Goal: Transaction & Acquisition: Purchase product/service

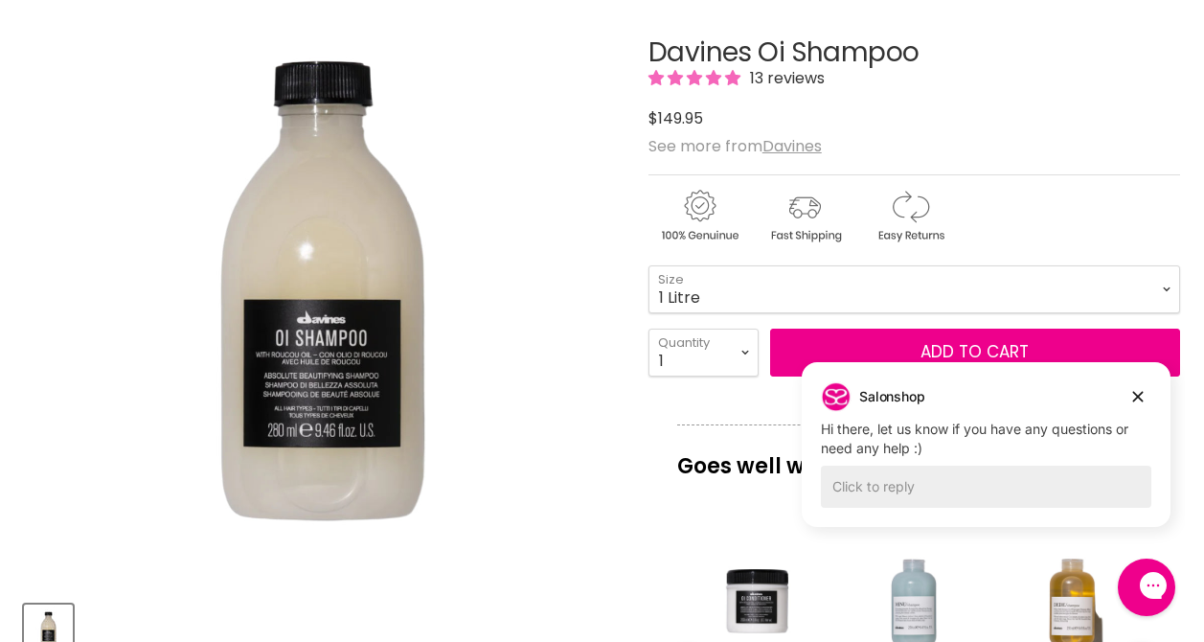
click at [504, 113] on img "Davines Oi Shampoo image. Click or Scroll to Zoom." at bounding box center [322, 287] width 596 height 596
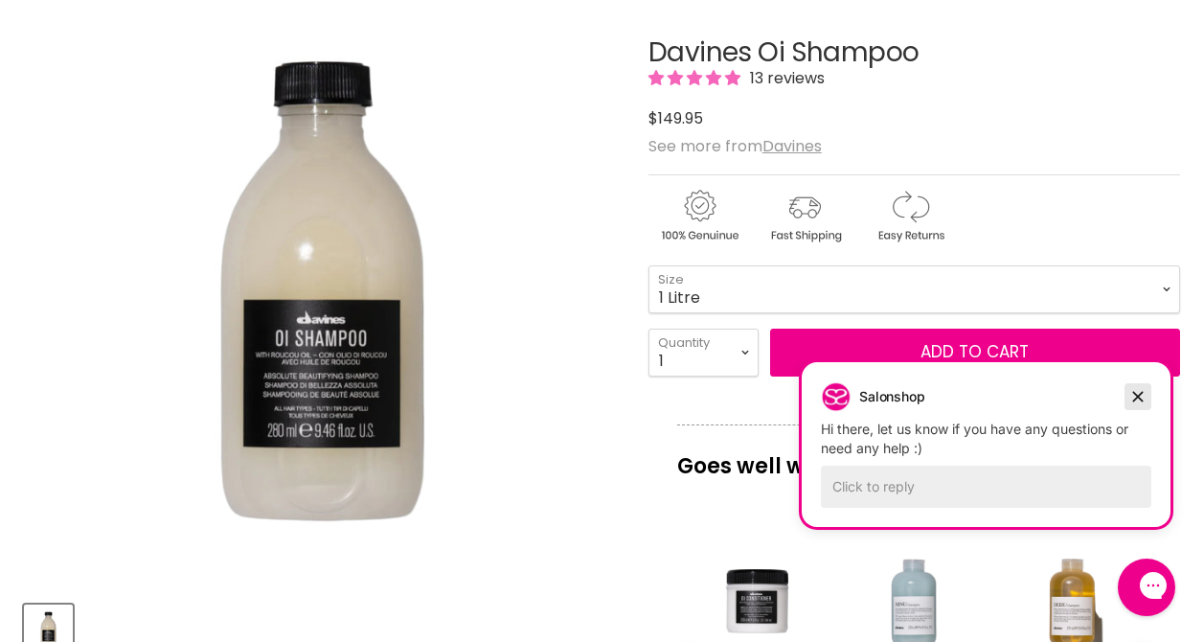
click at [1138, 400] on icon "Dismiss campaign" at bounding box center [1137, 396] width 19 height 23
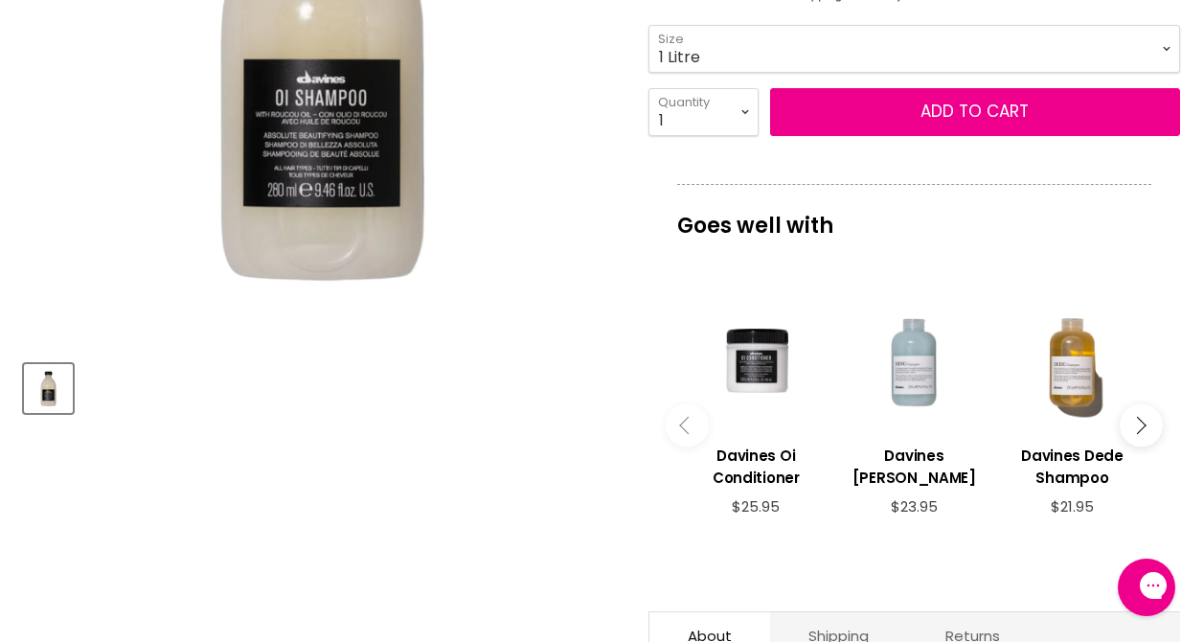
scroll to position [539, 0]
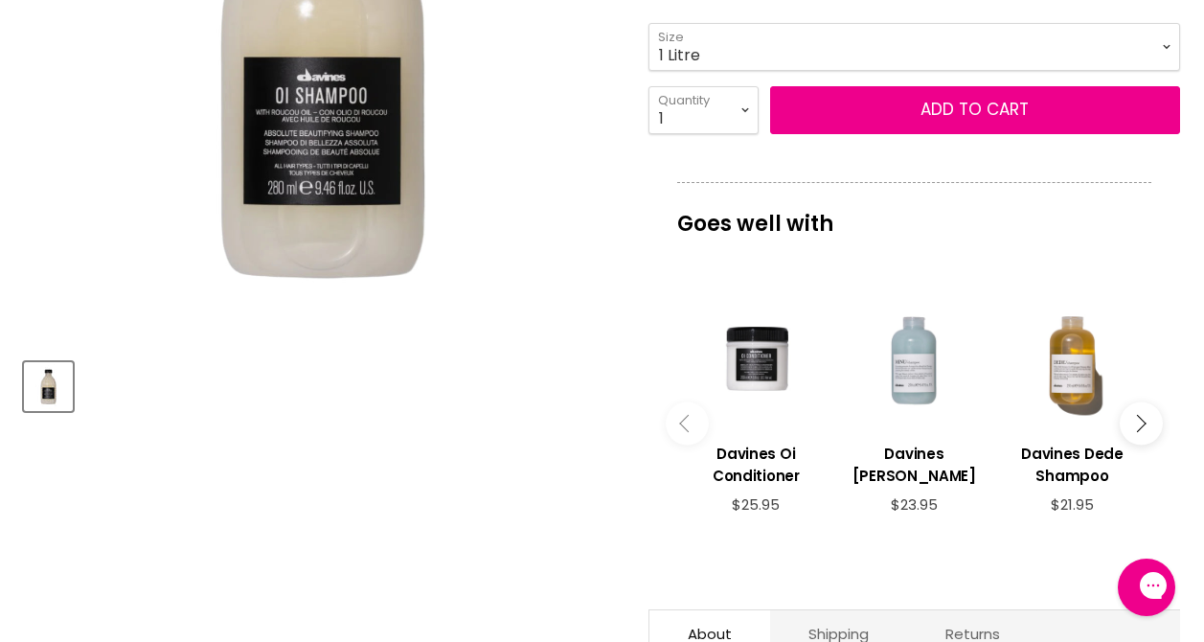
click at [570, 169] on img "Davines Oi Shampoo image. Click or Scroll to Zoom." at bounding box center [322, 45] width 596 height 596
click at [764, 360] on div "Main content" at bounding box center [756, 358] width 139 height 139
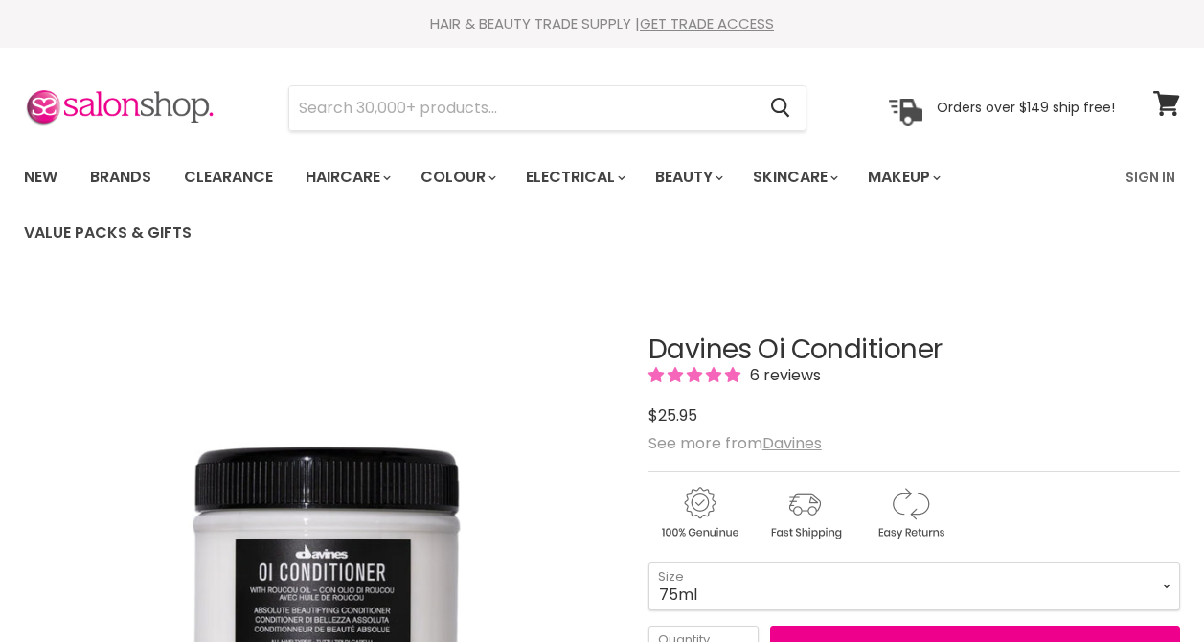
scroll to position [185, 0]
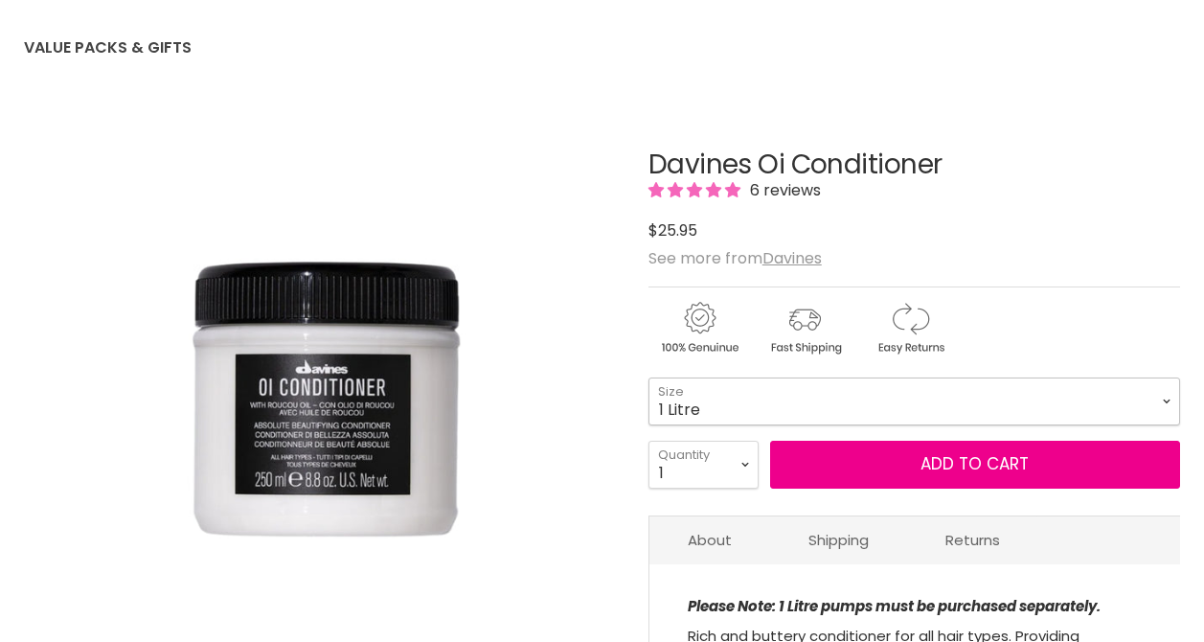
select select "1 Litre"
click at [563, 410] on img "Davines Oi Conditioner image. Click or Scroll to Zoom." at bounding box center [322, 400] width 596 height 596
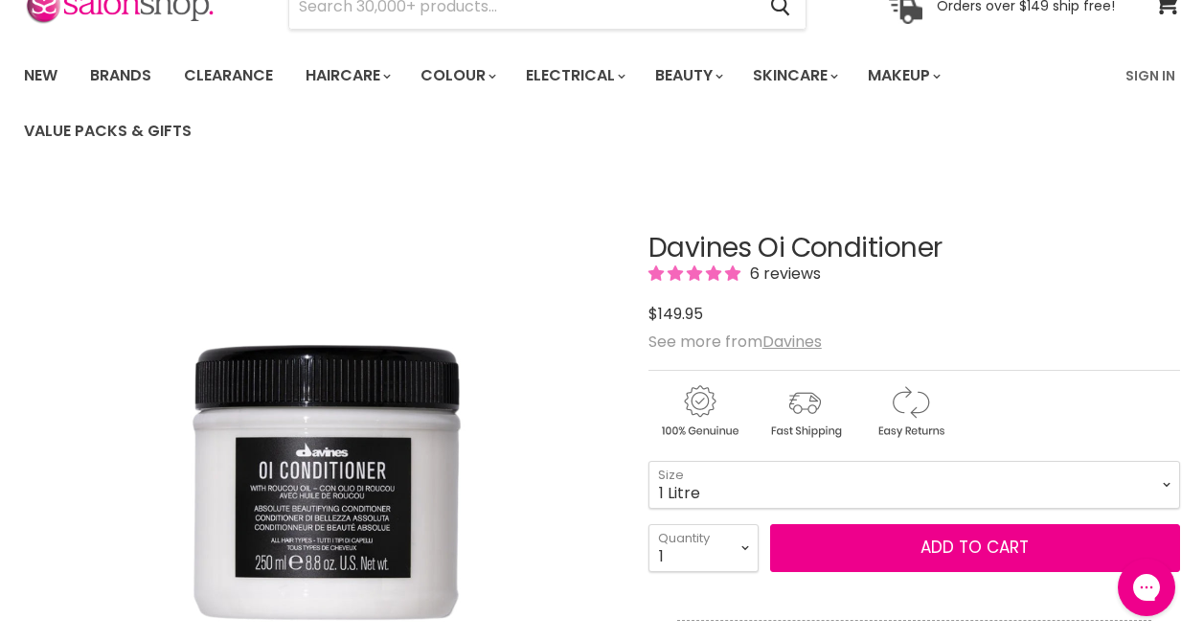
scroll to position [103, 0]
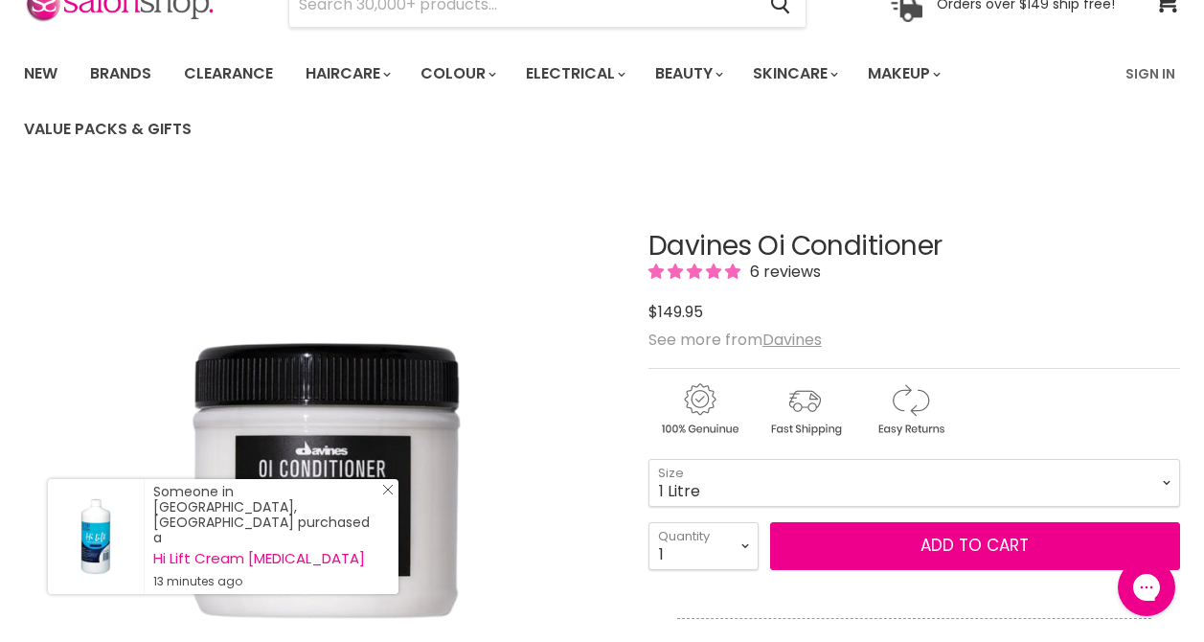
click at [388, 495] on icon "Close Icon" at bounding box center [387, 489] width 11 height 11
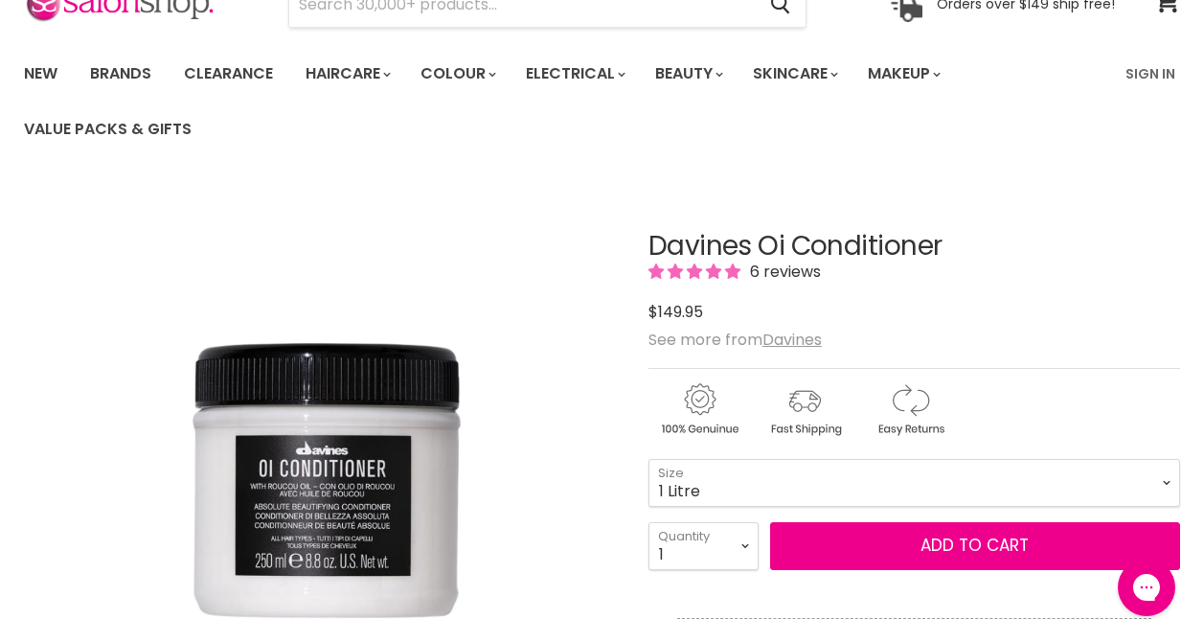
click at [399, 238] on img "Davines Oi Conditioner image. Click or Scroll to Zoom." at bounding box center [322, 481] width 596 height 596
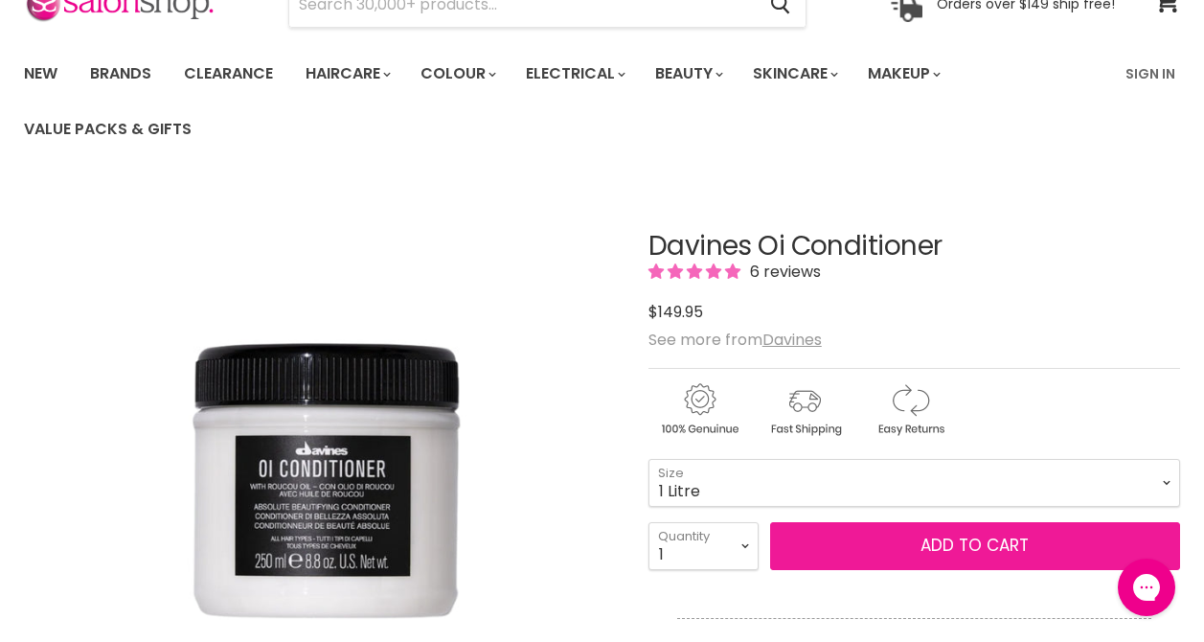
click at [955, 551] on button "Add to cart" at bounding box center [975, 546] width 410 height 48
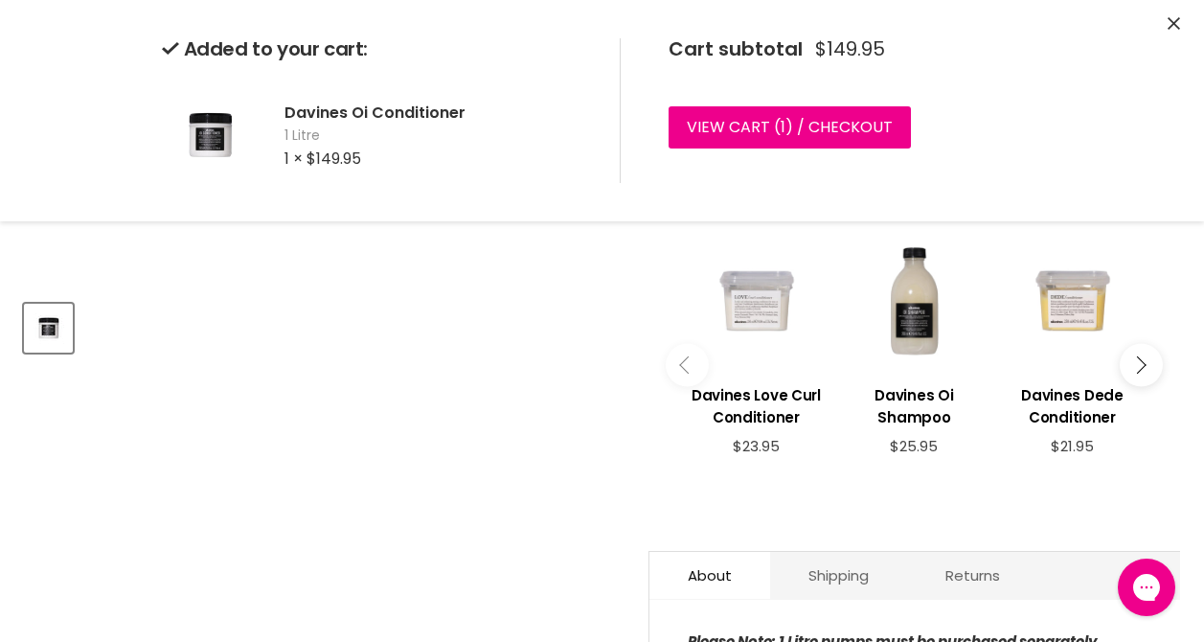
scroll to position [536, 0]
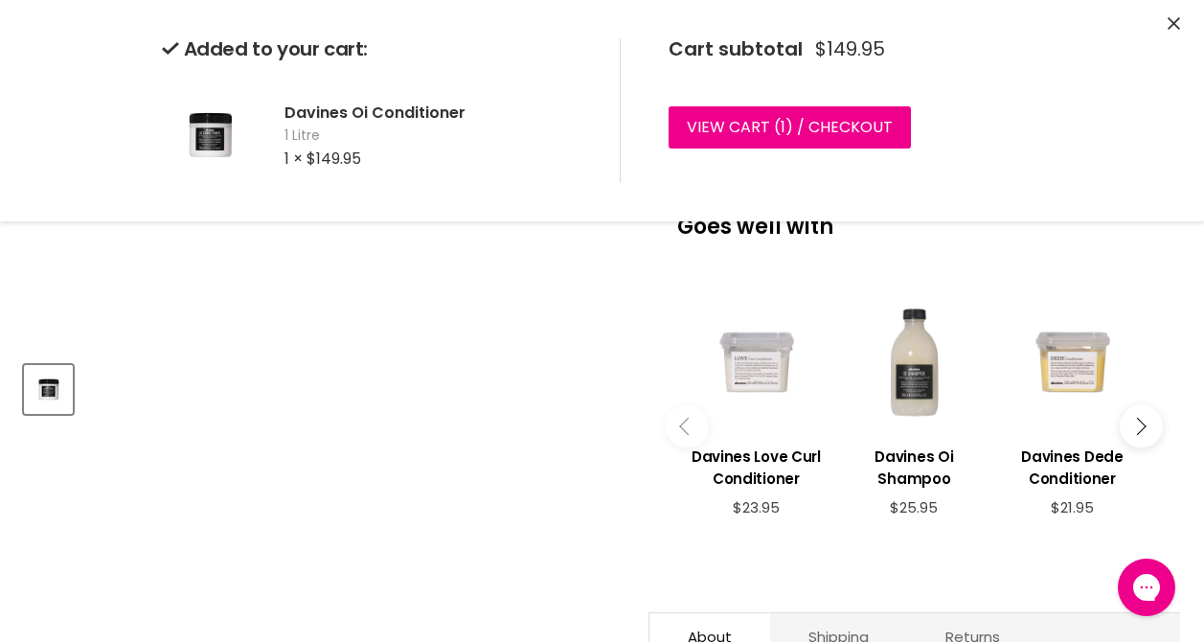
click at [912, 397] on div "Main content" at bounding box center [914, 361] width 139 height 139
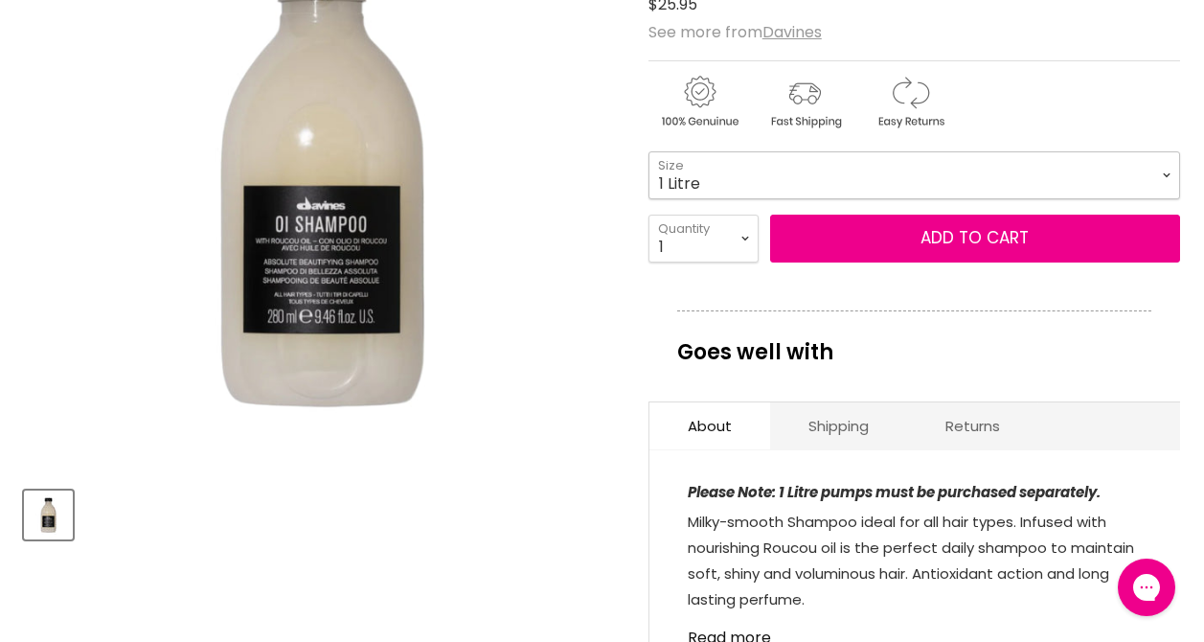
select select "1 Litre"
click at [559, 339] on img "Davines Oi Shampoo image. Click or Scroll to Zoom." at bounding box center [322, 173] width 596 height 596
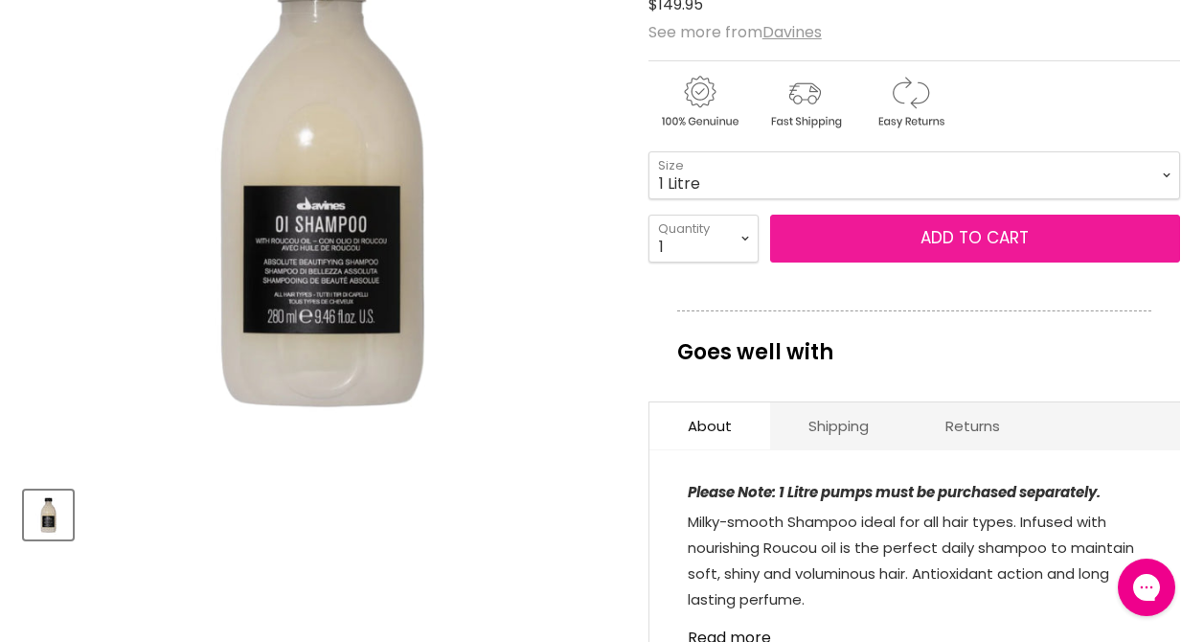
click at [891, 251] on button "Add to cart" at bounding box center [975, 239] width 410 height 48
click at [937, 239] on button "Add to cart" at bounding box center [975, 239] width 410 height 48
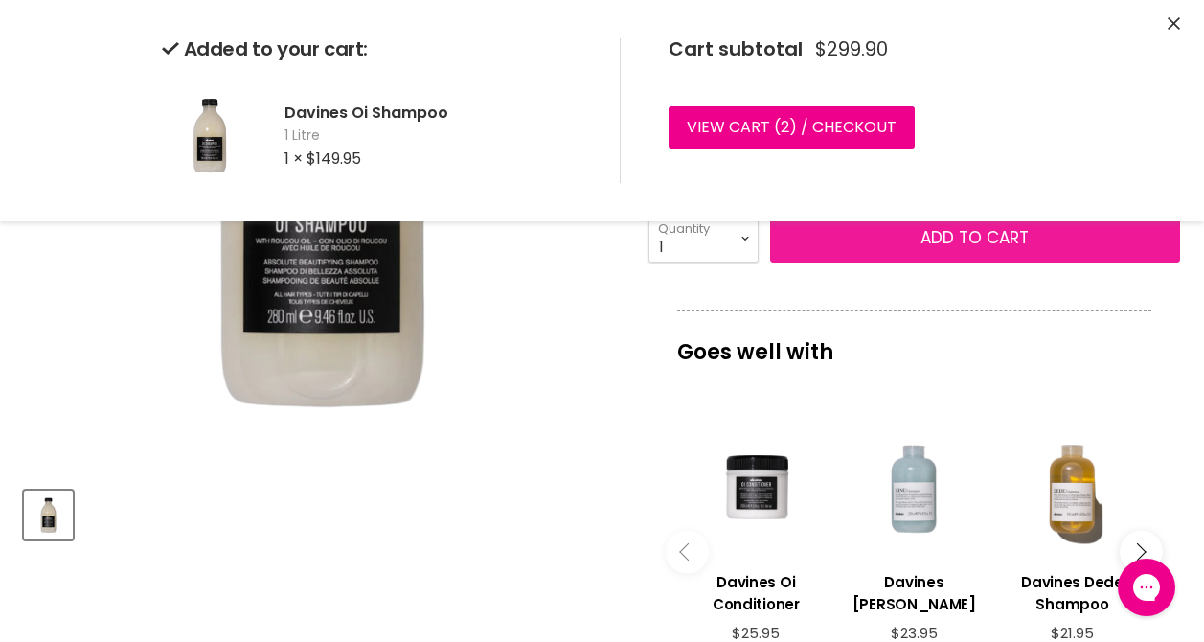
scroll to position [80, 0]
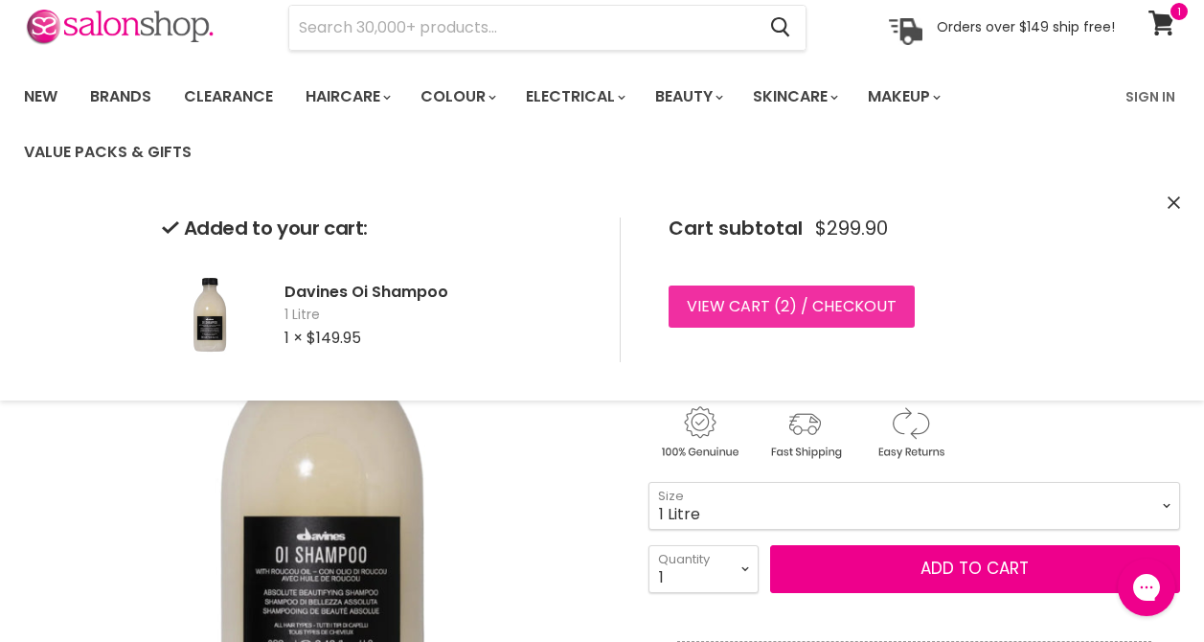
click at [828, 314] on link "View cart ( 2 ) / Checkout" at bounding box center [792, 306] width 246 height 42
